Goal: Information Seeking & Learning: Learn about a topic

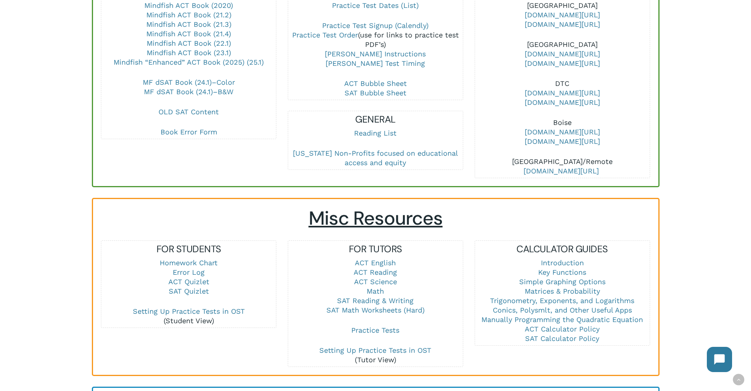
scroll to position [337, 0]
click at [374, 287] on link "Math" at bounding box center [375, 291] width 17 height 8
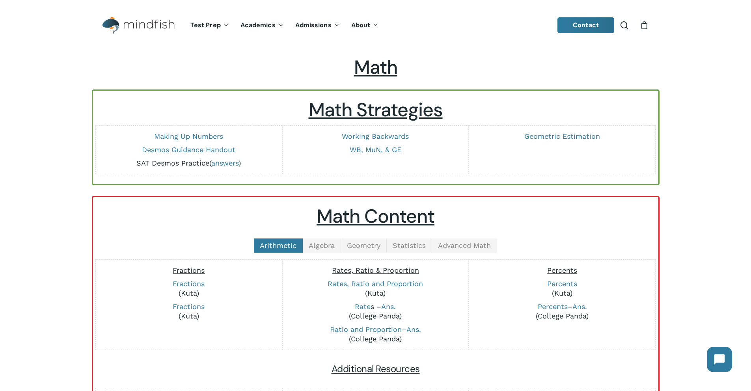
click at [144, 164] on link "SAT Desmos Practice" at bounding box center [172, 163] width 73 height 8
